Goal: Task Accomplishment & Management: Manage account settings

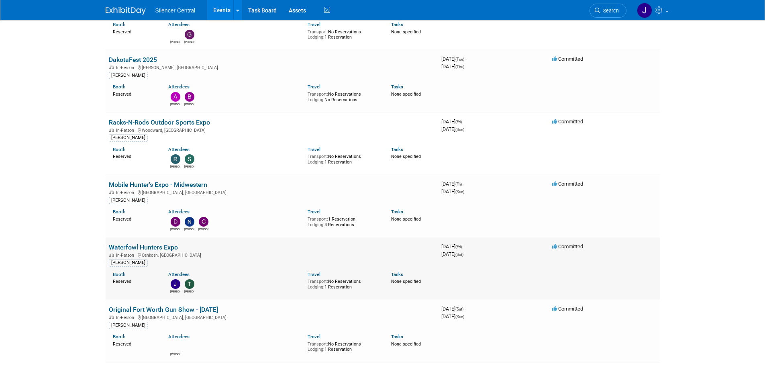
scroll to position [442, 0]
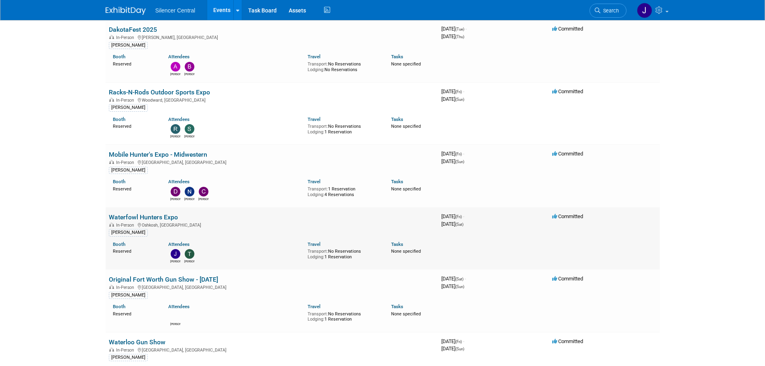
click at [168, 216] on link "Waterfowl Hunters Expo" at bounding box center [143, 217] width 69 height 8
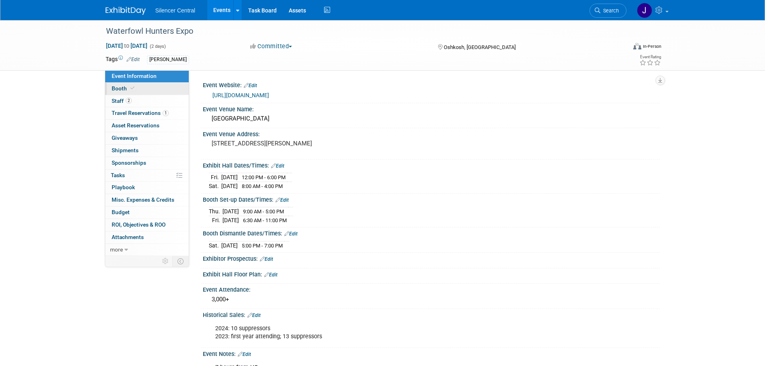
click at [147, 88] on link "Booth" at bounding box center [146, 89] width 83 height 12
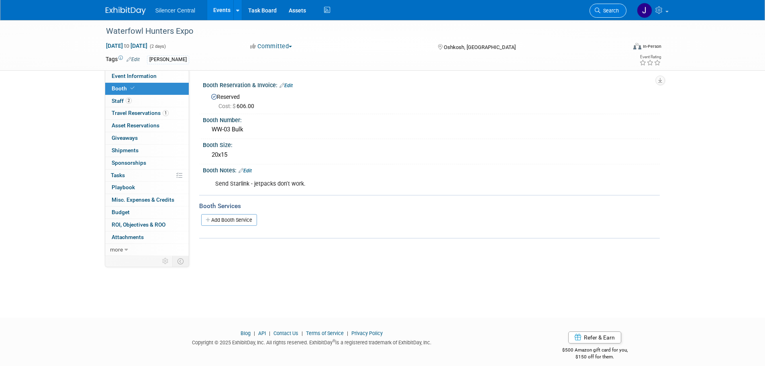
click at [605, 10] on span "Search" at bounding box center [609, 11] width 18 height 6
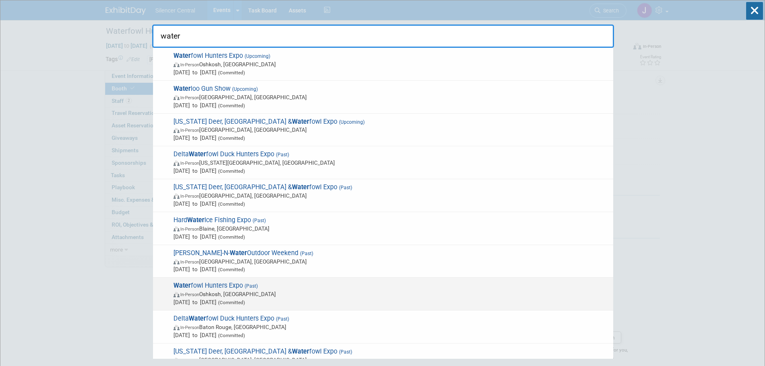
type input "water"
click at [279, 296] on span "In-Person Oshkosh, WI" at bounding box center [391, 294] width 436 height 8
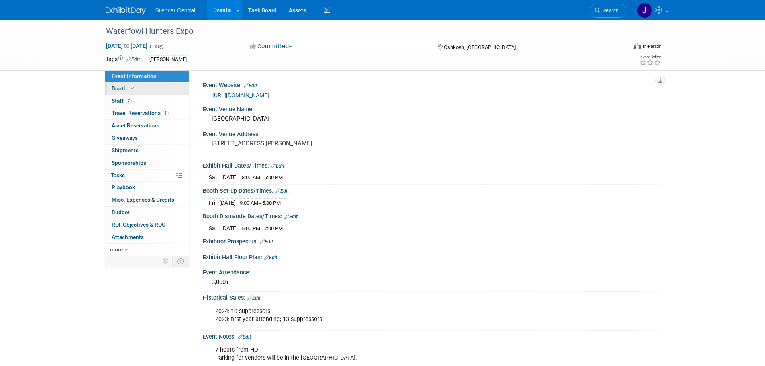
click at [137, 92] on link "Booth" at bounding box center [146, 89] width 83 height 12
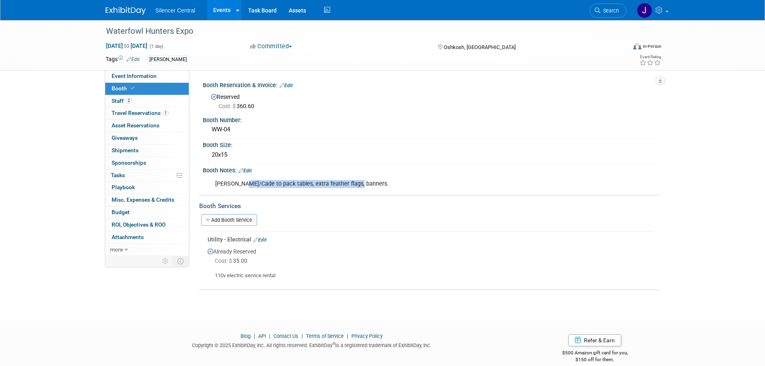
drag, startPoint x: 357, startPoint y: 180, endPoint x: 243, endPoint y: 186, distance: 114.1
click at [243, 186] on div "Nick/Cade to pack tables, extra feather flags, banners." at bounding box center [391, 184] width 362 height 16
copy div "to pack tables, extra feather flags, banners."
click at [124, 13] on img at bounding box center [126, 11] width 40 height 8
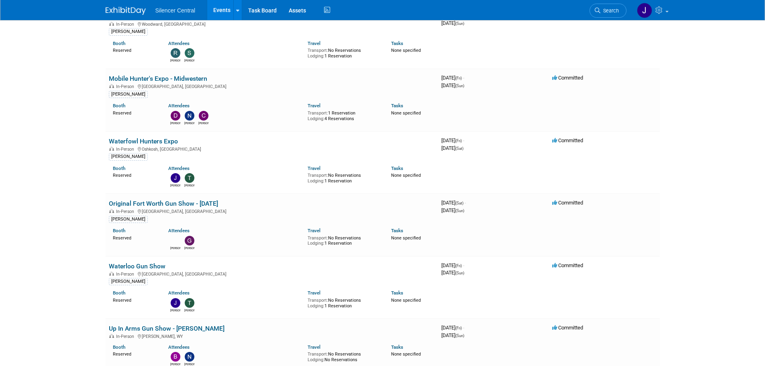
scroll to position [522, 0]
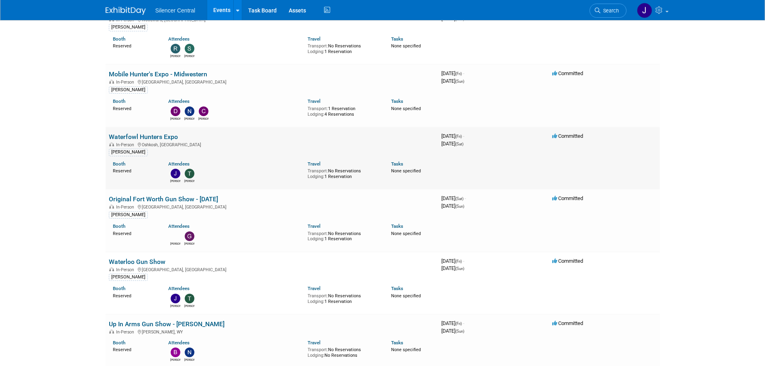
click at [137, 133] on link "Waterfowl Hunters Expo" at bounding box center [143, 137] width 69 height 8
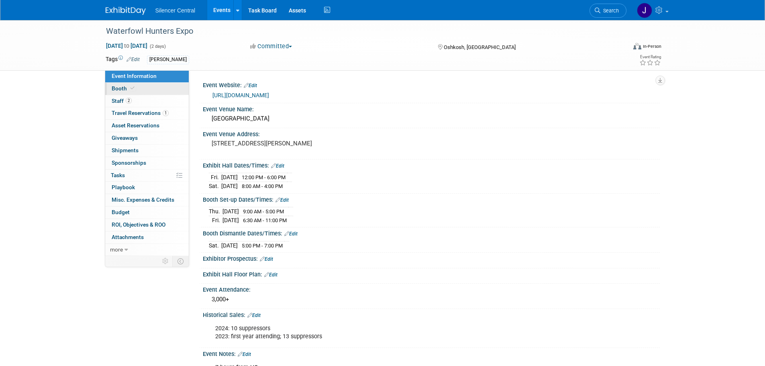
click at [133, 86] on icon at bounding box center [132, 88] width 4 height 4
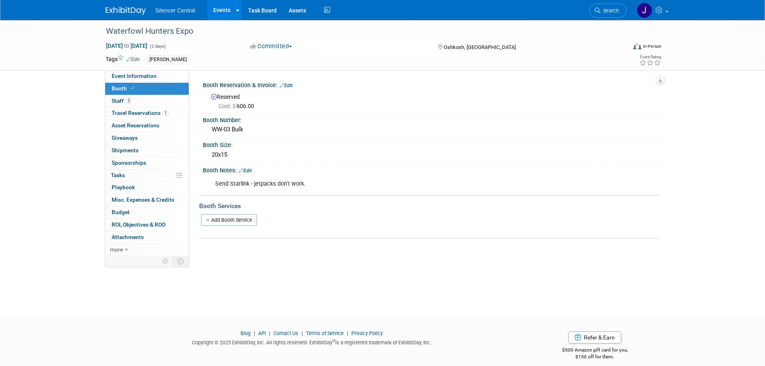
click at [249, 168] on link "Edit" at bounding box center [244, 171] width 13 height 6
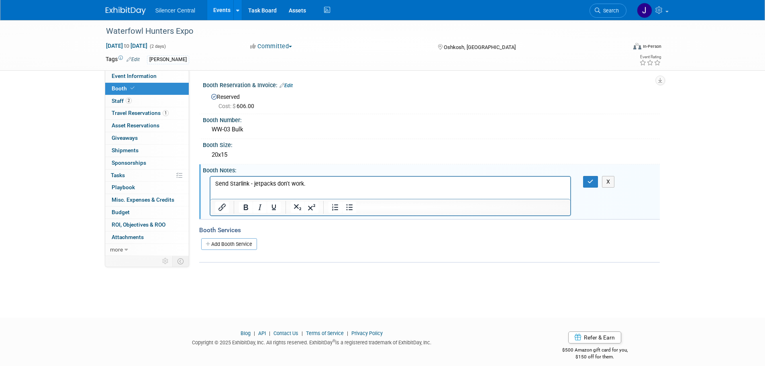
click at [312, 184] on p "Send Starlink - jetpacks don't work." at bounding box center [390, 183] width 351 height 8
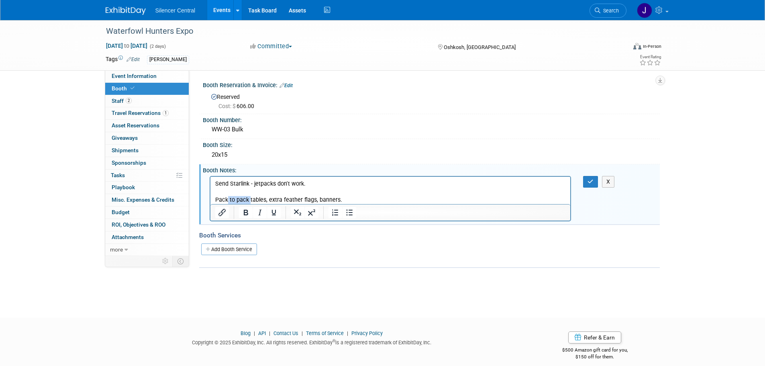
drag, startPoint x: 248, startPoint y: 199, endPoint x: 228, endPoint y: 195, distance: 21.2
click at [228, 195] on p "Pack to pack tables, extra feather flags, banners." at bounding box center [390, 199] width 351 height 8
click at [334, 200] on p "Pack tables, extra feather flags, banners." at bounding box center [390, 199] width 351 height 8
drag, startPoint x: 246, startPoint y: 199, endPoint x: 261, endPoint y: 202, distance: 14.7
click at [261, 202] on p "Pack tables, extra feather flags, banners." at bounding box center [390, 199] width 351 height 8
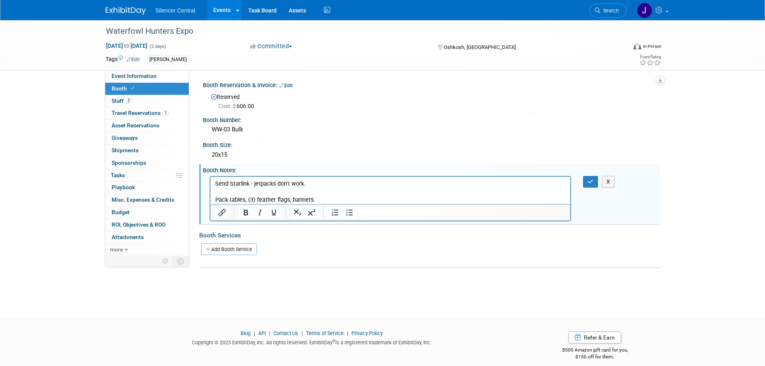
click at [291, 200] on p "Pack tables, (3) feather flags, banners." at bounding box center [390, 199] width 351 height 8
click at [229, 200] on p "Pack tables, (3) feather flags, (2) banners." at bounding box center [390, 199] width 351 height 8
drag, startPoint x: 261, startPoint y: 200, endPoint x: 314, endPoint y: 194, distance: 53.3
click at [262, 200] on p "Pack (2) 8ft tables, (3) feather flags, (2) banners." at bounding box center [390, 199] width 351 height 8
click at [582, 181] on div "X" at bounding box center [595, 182] width 37 height 12
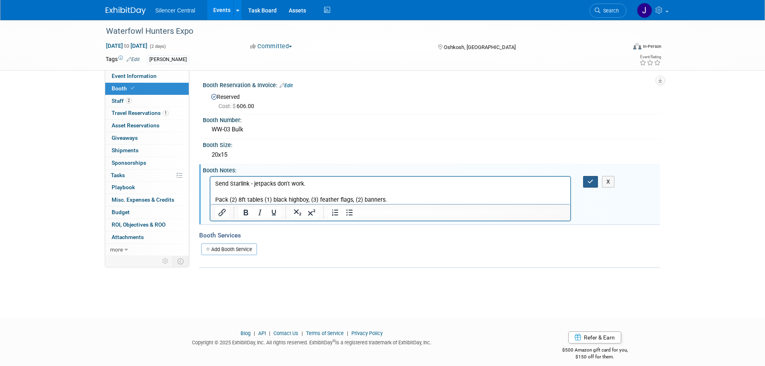
click at [584, 181] on button "button" at bounding box center [590, 182] width 15 height 12
